Goal: Contribute content: Add original content to the website for others to see

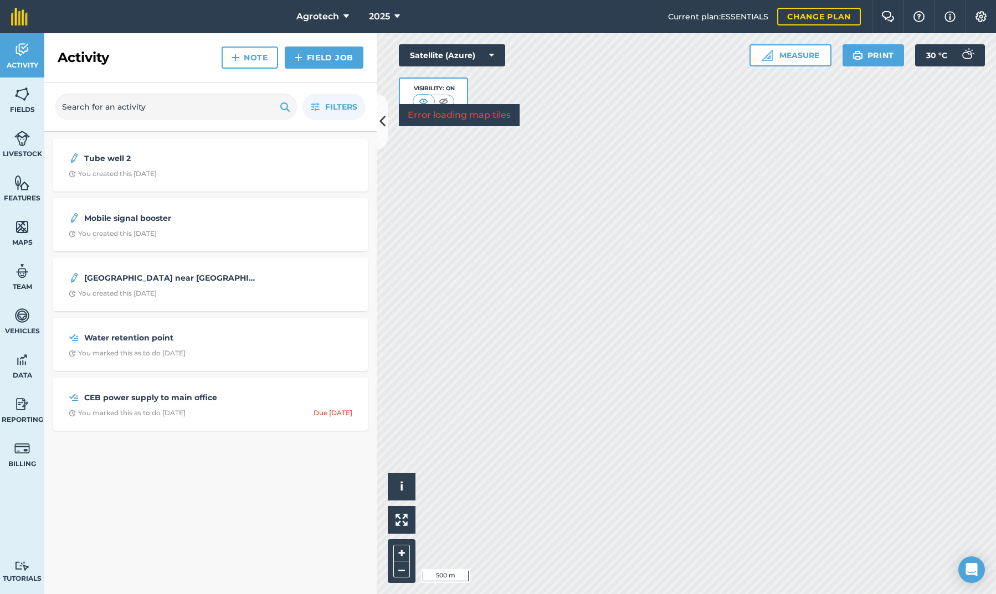
click at [21, 223] on img at bounding box center [22, 227] width 16 height 17
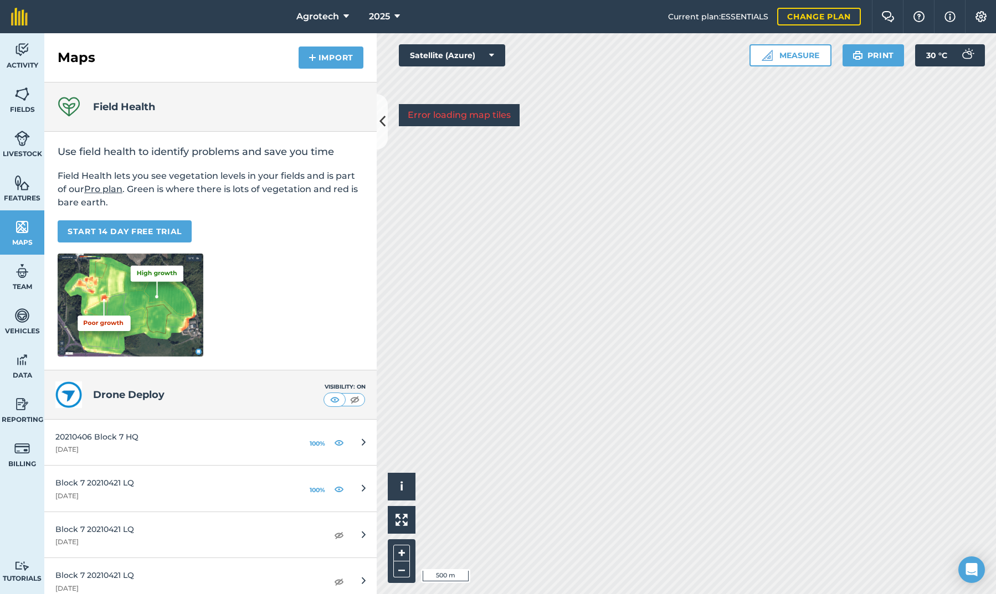
click at [322, 59] on button "Import" at bounding box center [330, 58] width 65 height 22
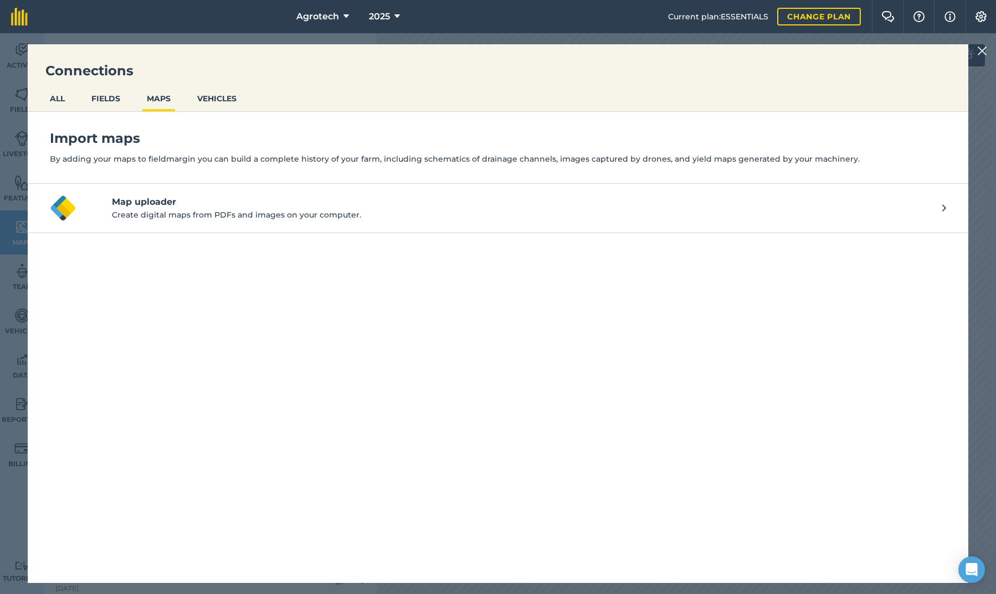
click at [206, 207] on h4 "Map uploader" at bounding box center [527, 201] width 830 height 13
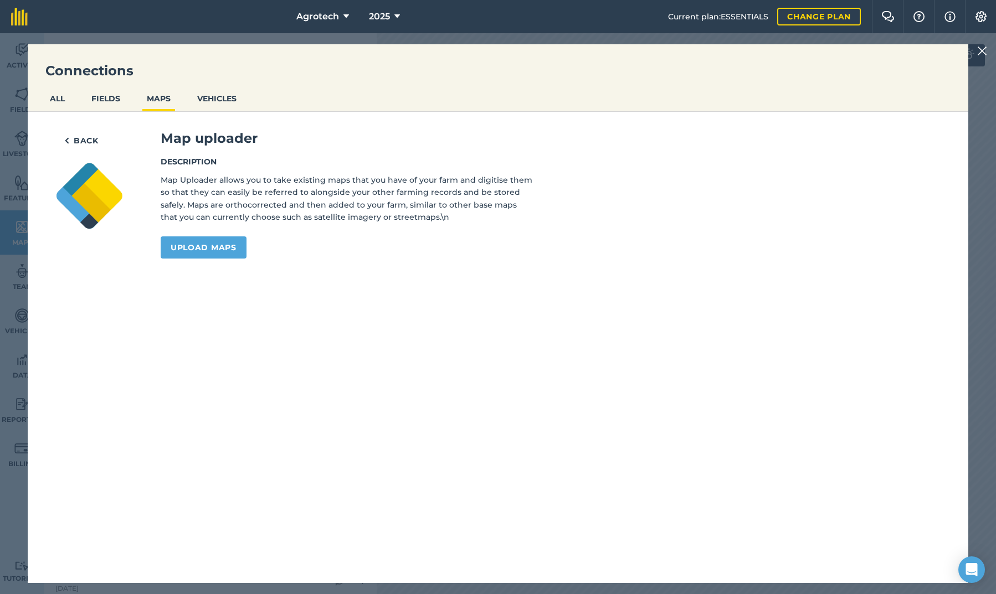
click at [200, 248] on link "Upload maps" at bounding box center [204, 247] width 86 height 22
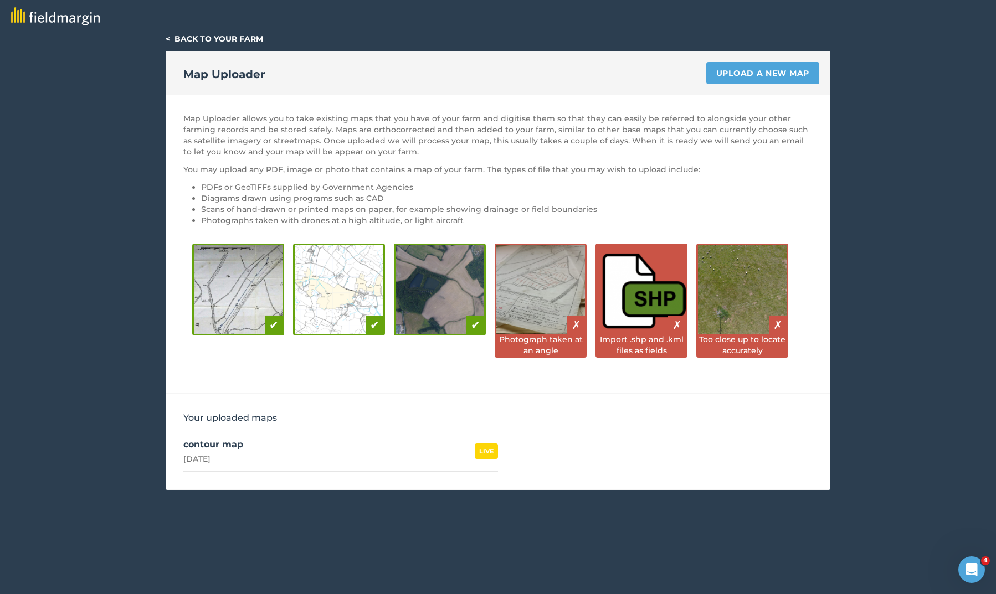
click at [766, 70] on link "Upload a new map" at bounding box center [762, 73] width 113 height 22
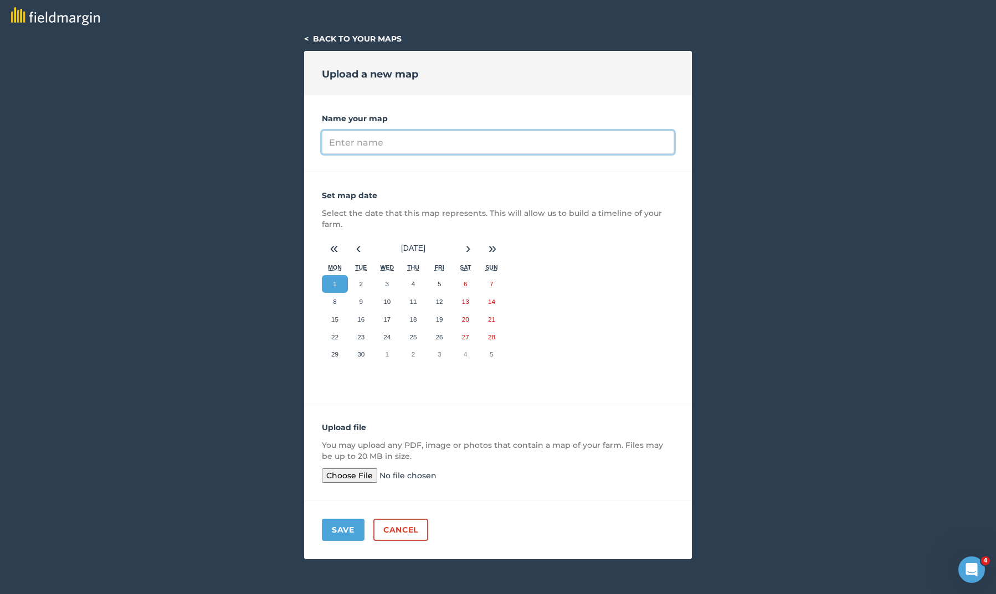
click at [506, 143] on input "Name your map" at bounding box center [498, 142] width 352 height 23
type input "Mahaweli new allocation"
click at [354, 473] on input "file" at bounding box center [406, 475] width 169 height 14
type input "C:\fakepath\infor.jpg"
click at [342, 529] on button "Save" at bounding box center [343, 530] width 43 height 22
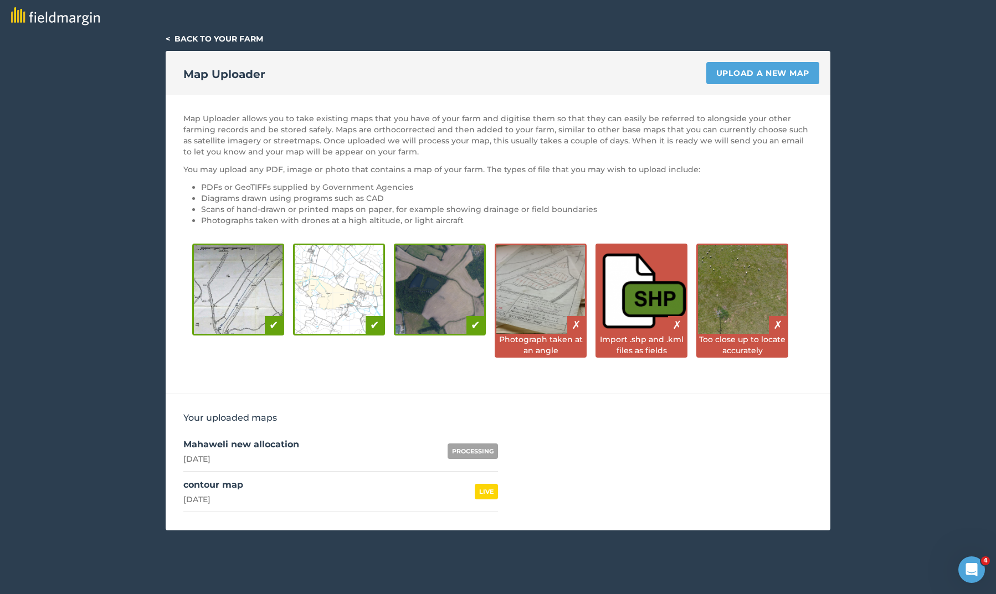
click at [327, 454] on link "Mahaweli new allocation [DATE] PROCESSING" at bounding box center [340, 451] width 315 height 40
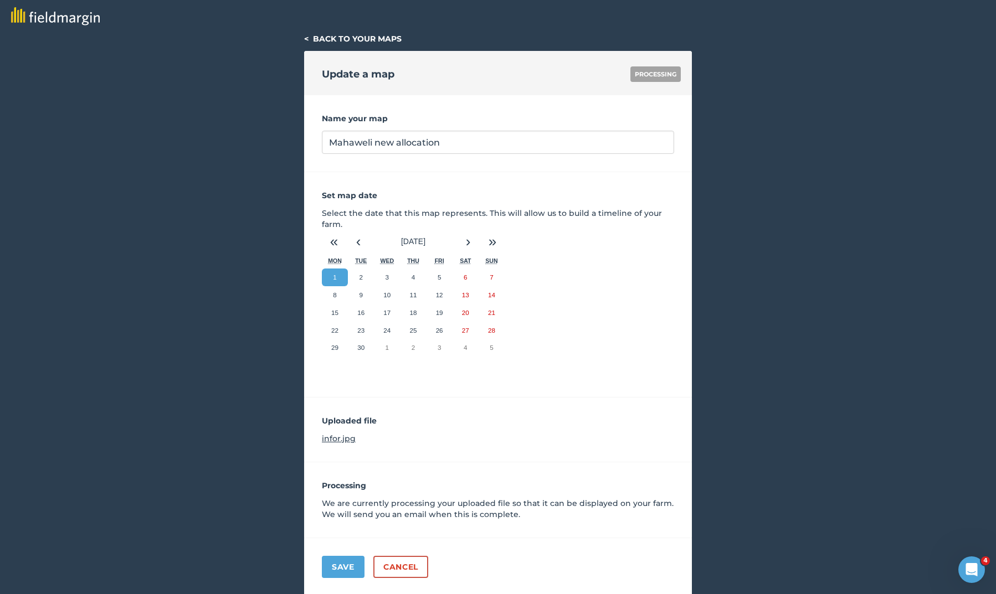
click at [319, 37] on link "< Back to your maps" at bounding box center [352, 39] width 97 height 10
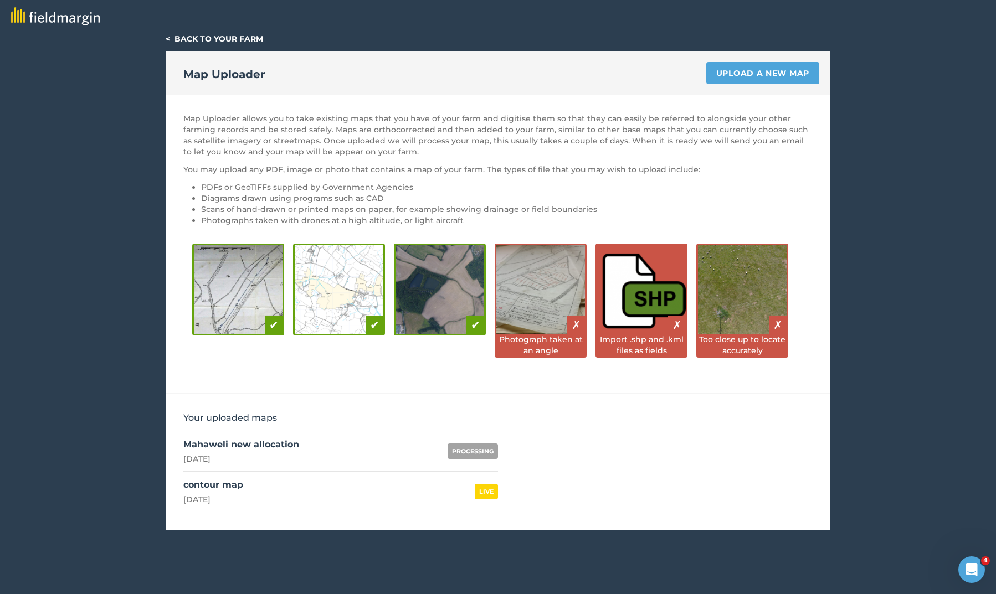
click at [225, 44] on div "< Back to your farm Map Uploader Upload a new map Map Uploader allows you to ta…" at bounding box center [498, 281] width 665 height 497
click at [51, 17] on img at bounding box center [55, 16] width 89 height 18
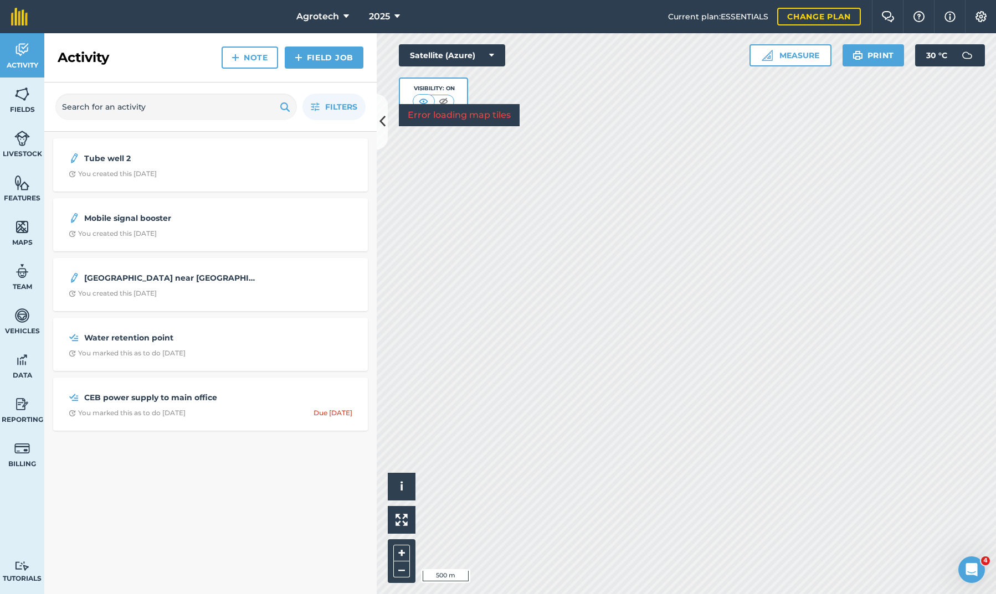
click at [23, 244] on span "Maps" at bounding box center [22, 242] width 44 height 9
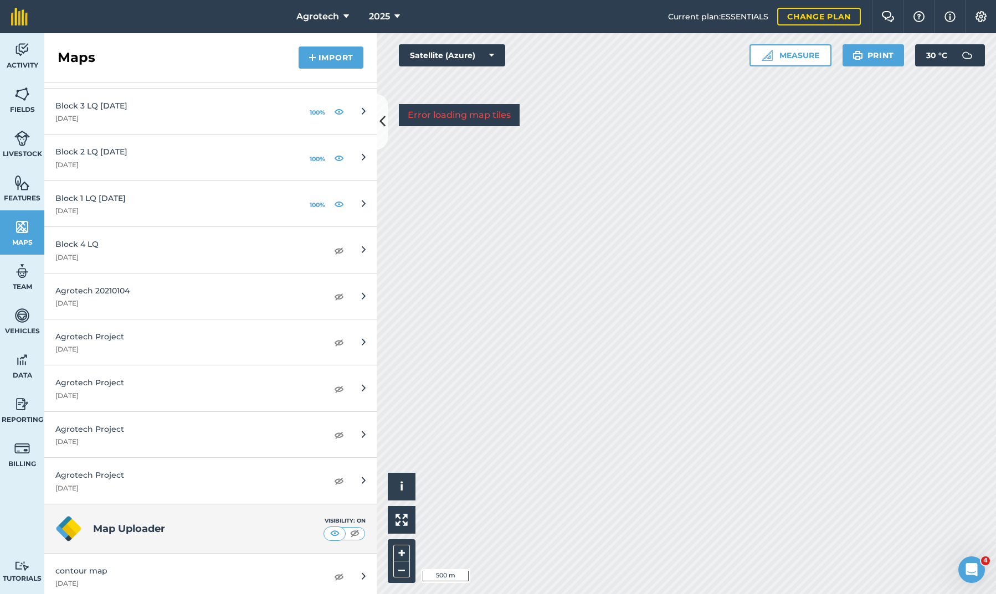
scroll to position [1162, 0]
click at [134, 528] on h4 "Map Uploader" at bounding box center [208, 530] width 230 height 16
click at [321, 59] on button "Import" at bounding box center [330, 58] width 65 height 22
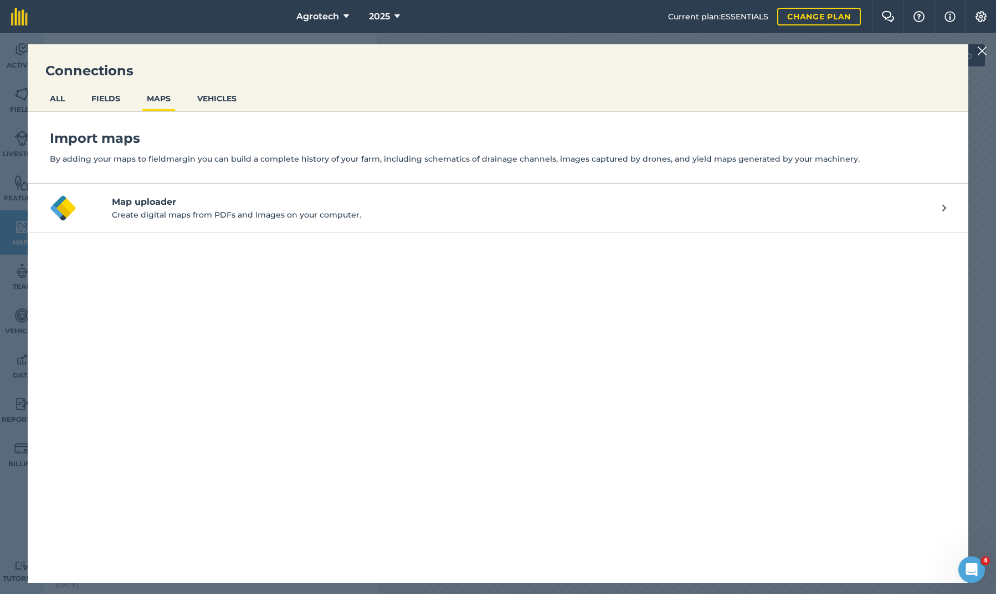
click at [207, 206] on h4 "Map uploader" at bounding box center [527, 201] width 830 height 13
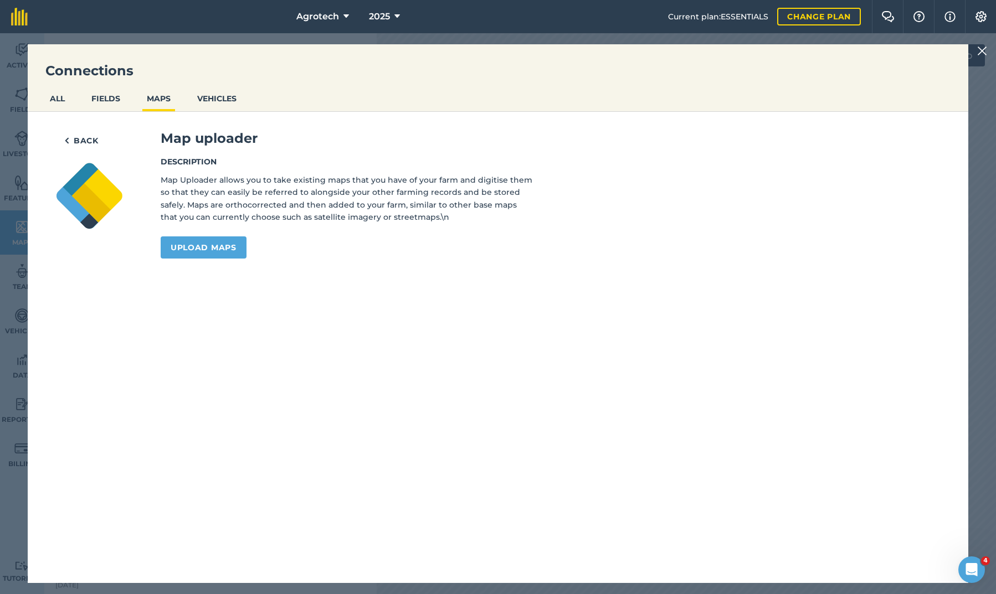
click at [214, 253] on link "Upload maps" at bounding box center [204, 247] width 86 height 22
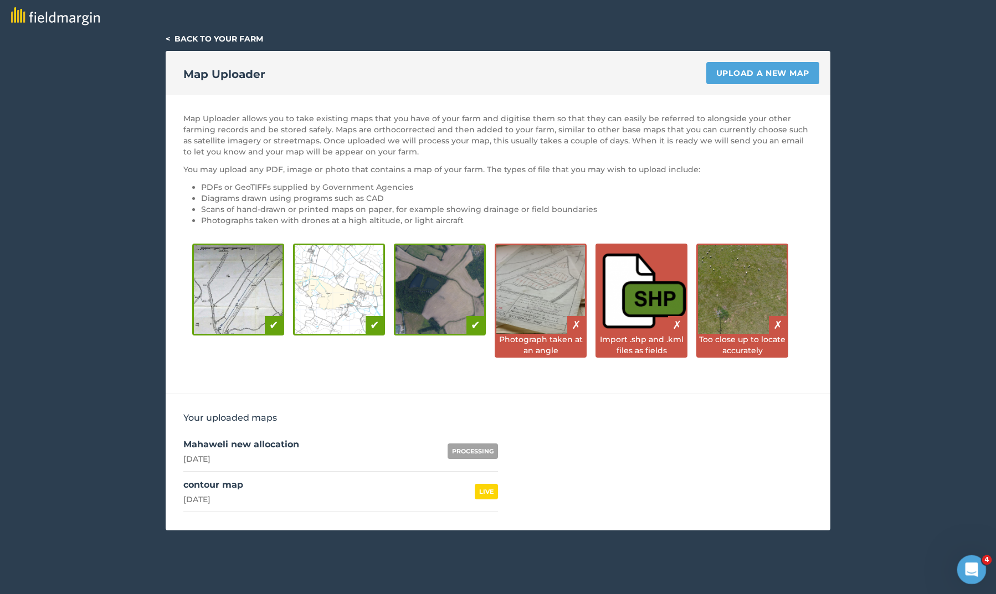
click at [969, 565] on icon "Open Intercom Messenger" at bounding box center [970, 568] width 18 height 18
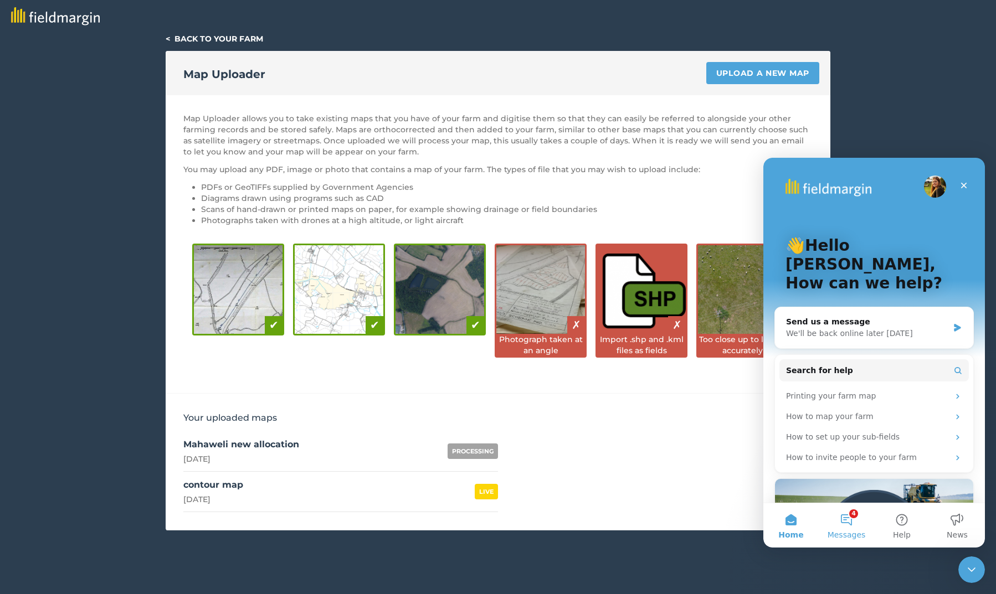
click at [847, 516] on button "4 Messages" at bounding box center [845, 525] width 55 height 44
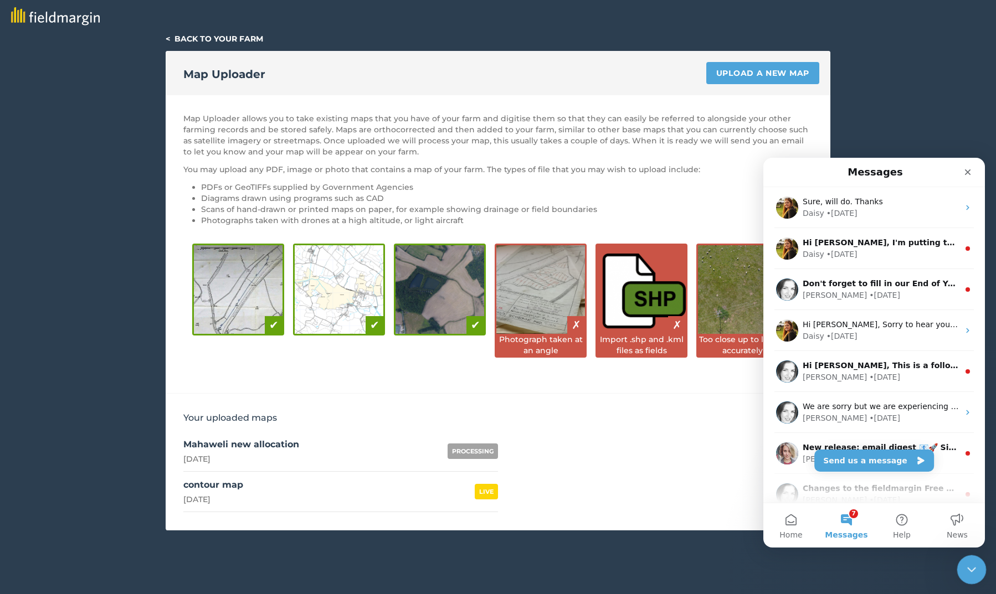
click at [964, 572] on icon "Close Intercom Messenger" at bounding box center [969, 568] width 13 height 13
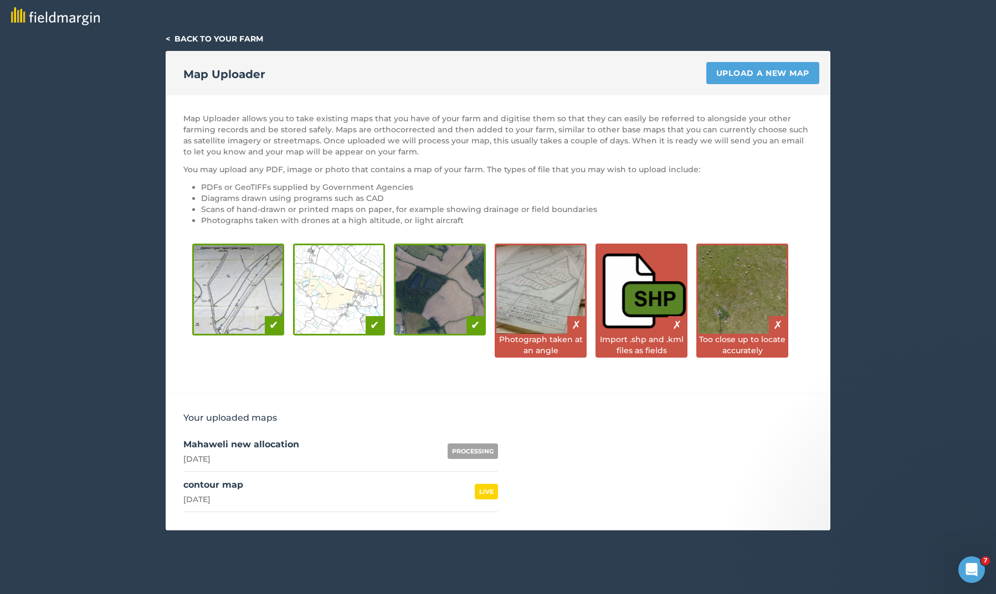
click at [424, 452] on link "Mahaweli new allocation 1st September 2025 PROCESSING" at bounding box center [340, 451] width 315 height 40
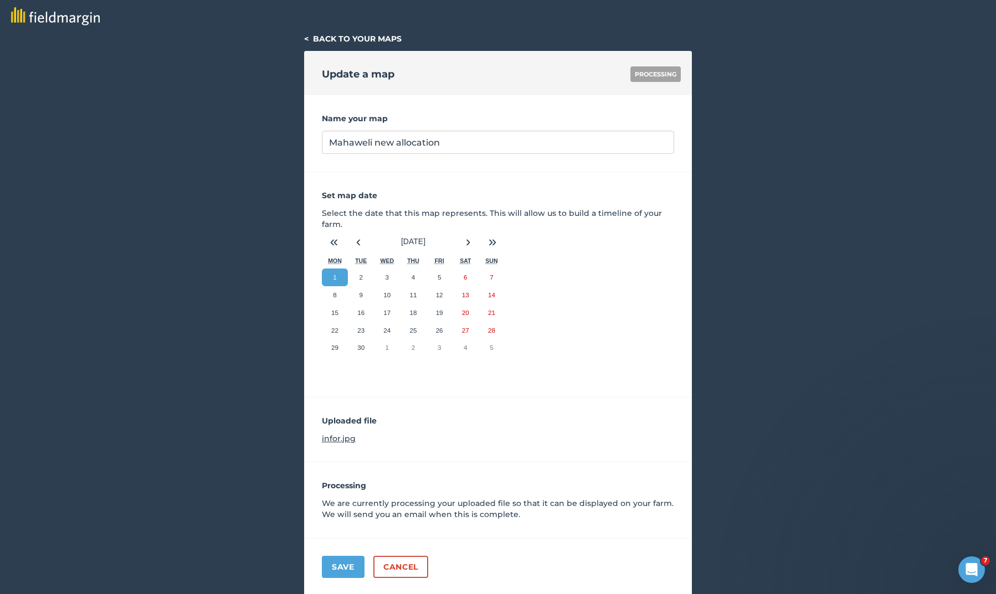
click at [392, 562] on link "Cancel" at bounding box center [400, 567] width 55 height 22
